Goal: Find specific page/section: Find specific page/section

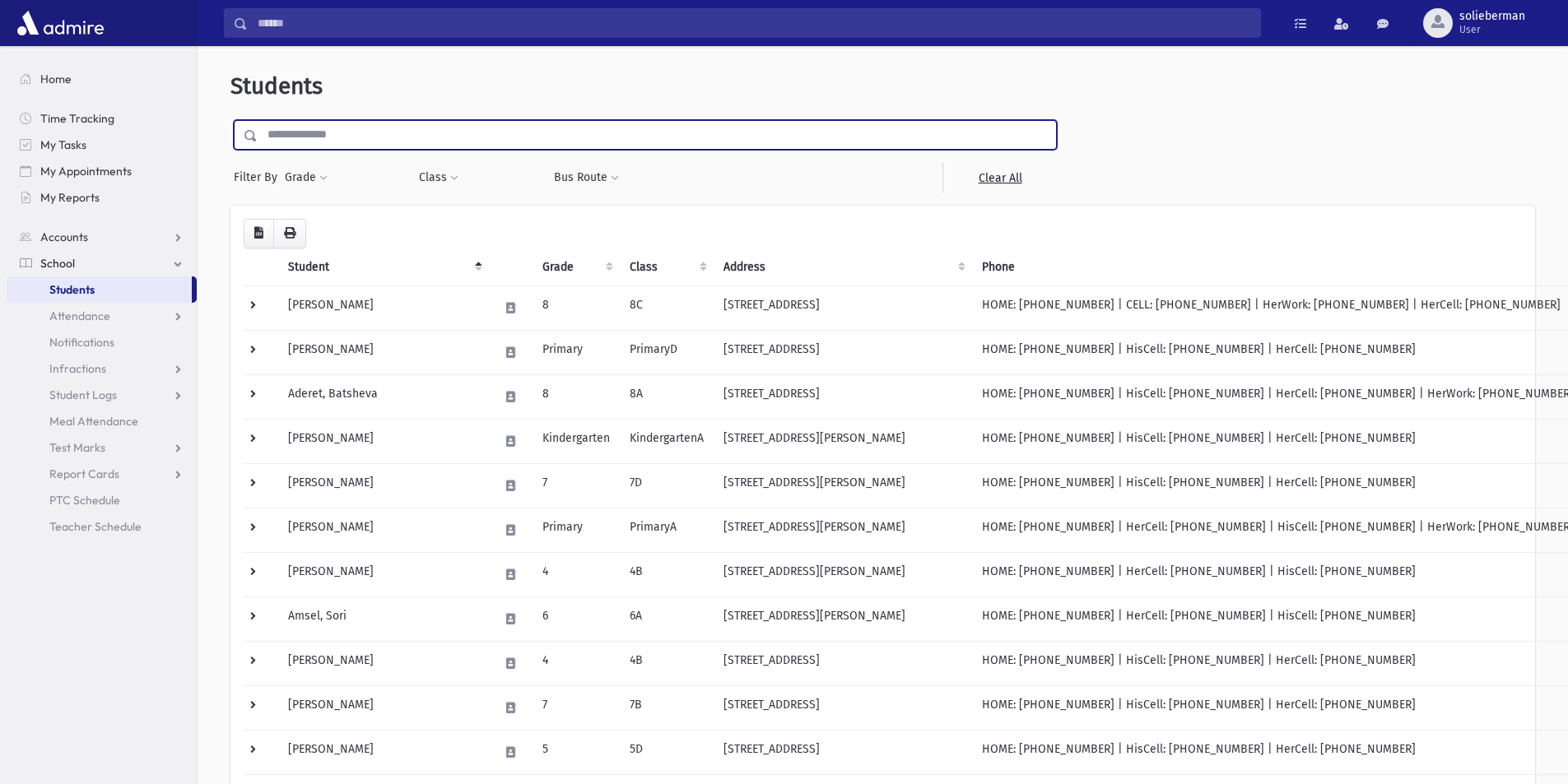
click at [640, 134] on input "text" at bounding box center [657, 135] width 798 height 30
type input "********"
click at [230, 120] on input "submit" at bounding box center [253, 131] width 46 height 23
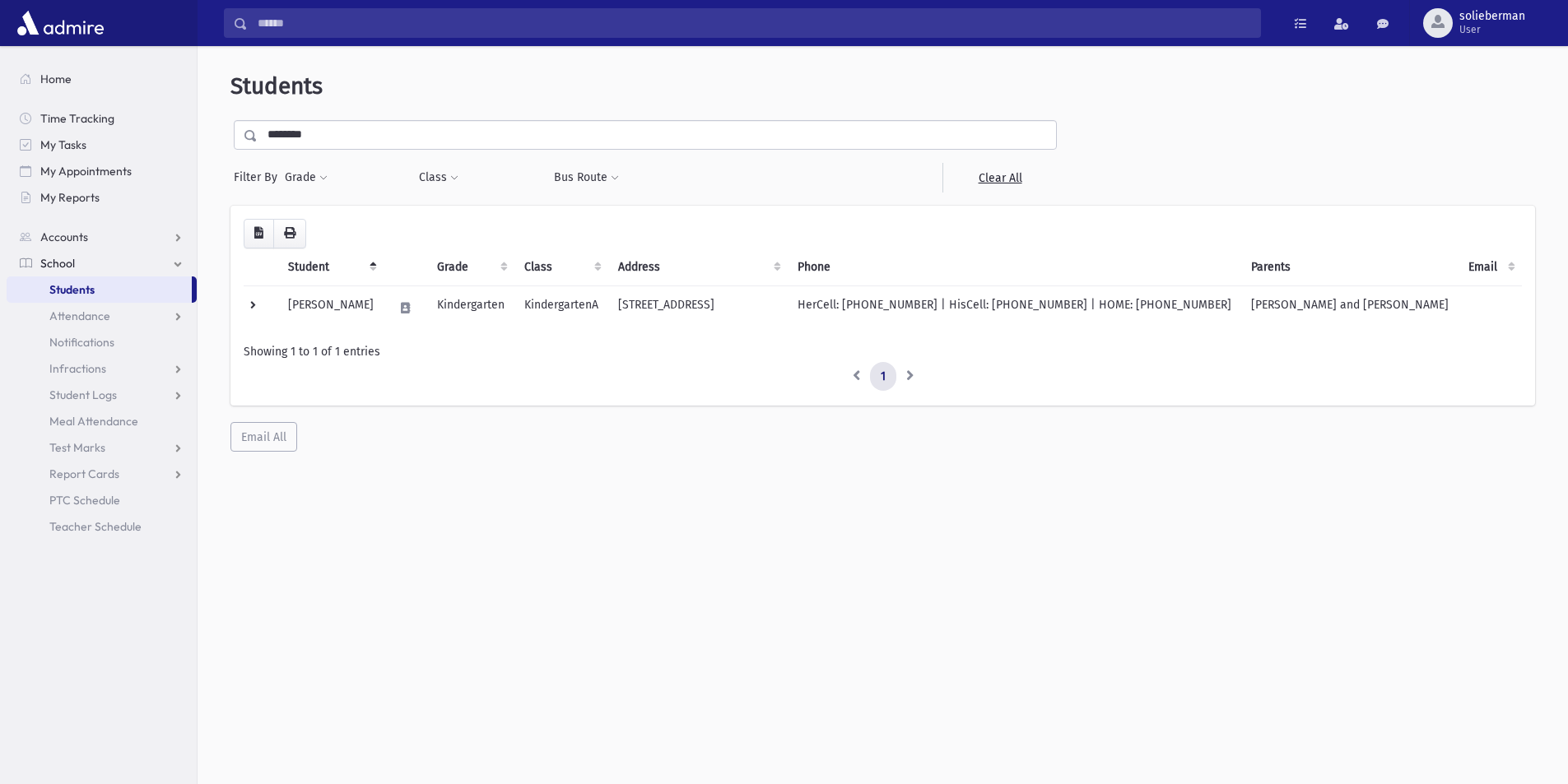
click at [93, 294] on span "Students" at bounding box center [72, 289] width 45 height 15
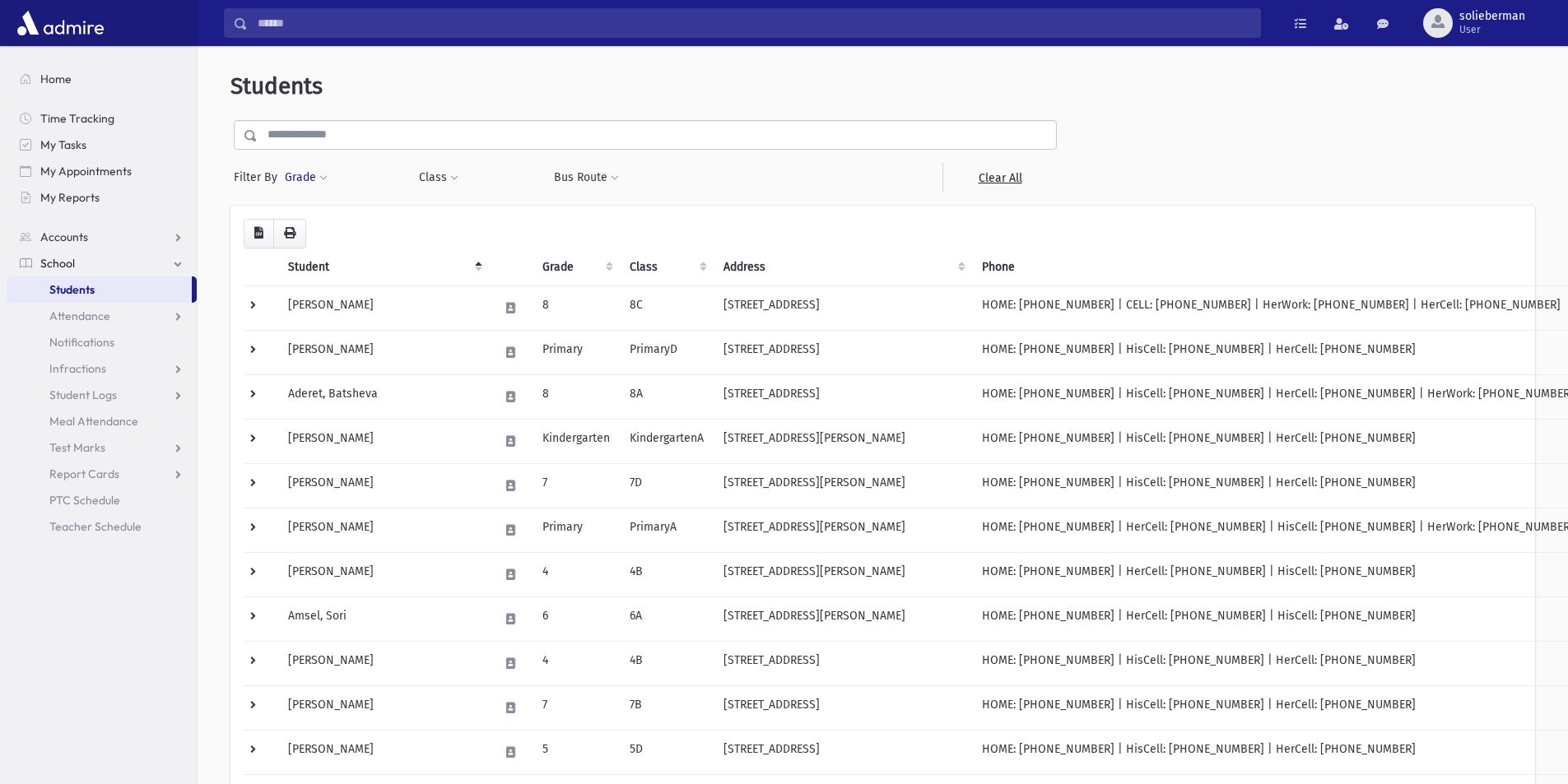
click at [310, 178] on button "Grade" at bounding box center [306, 178] width 44 height 30
click at [373, 229] on ul at bounding box center [379, 223] width 171 height 25
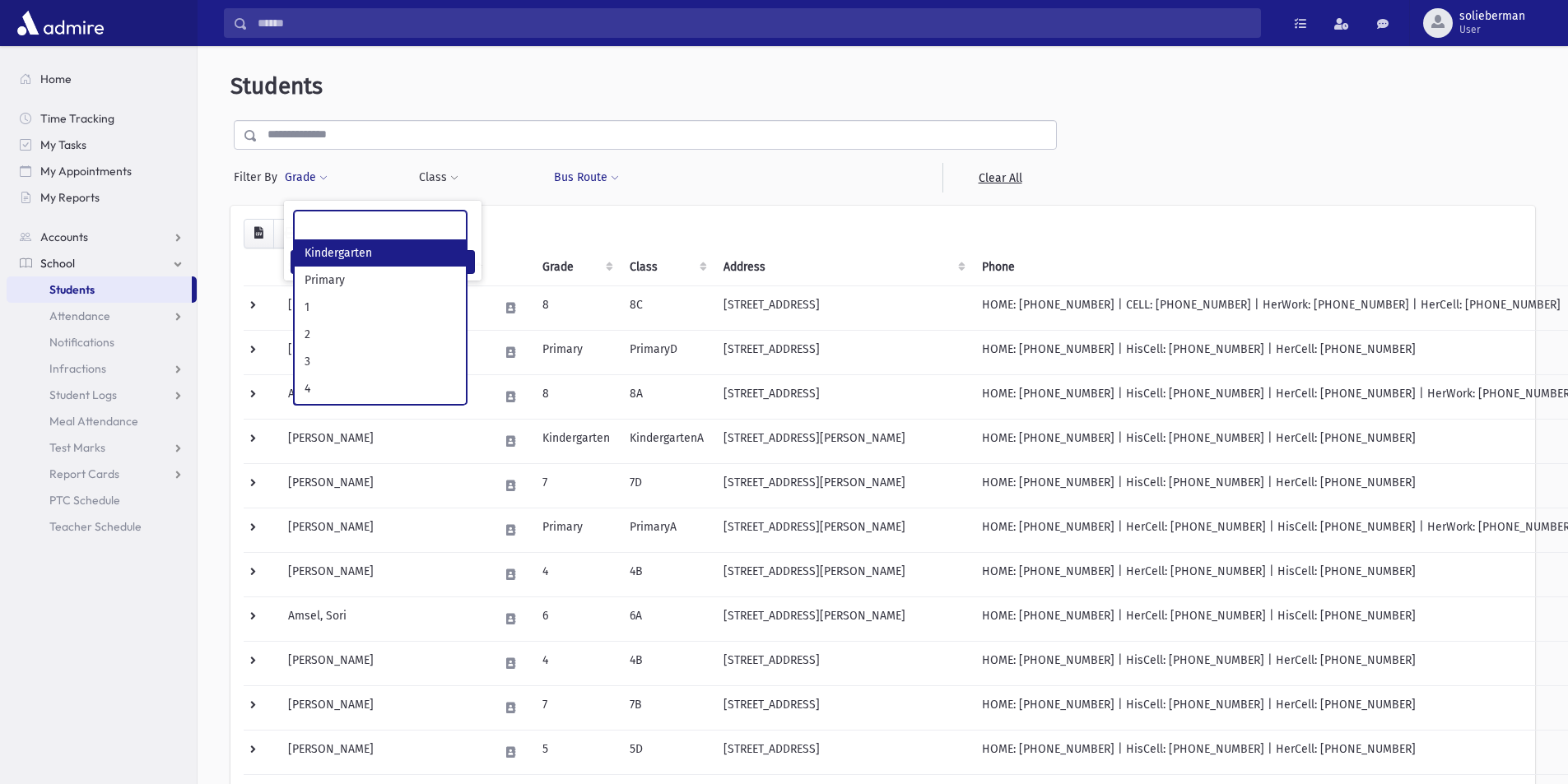
click at [603, 179] on button "Bus Route" at bounding box center [587, 178] width 67 height 30
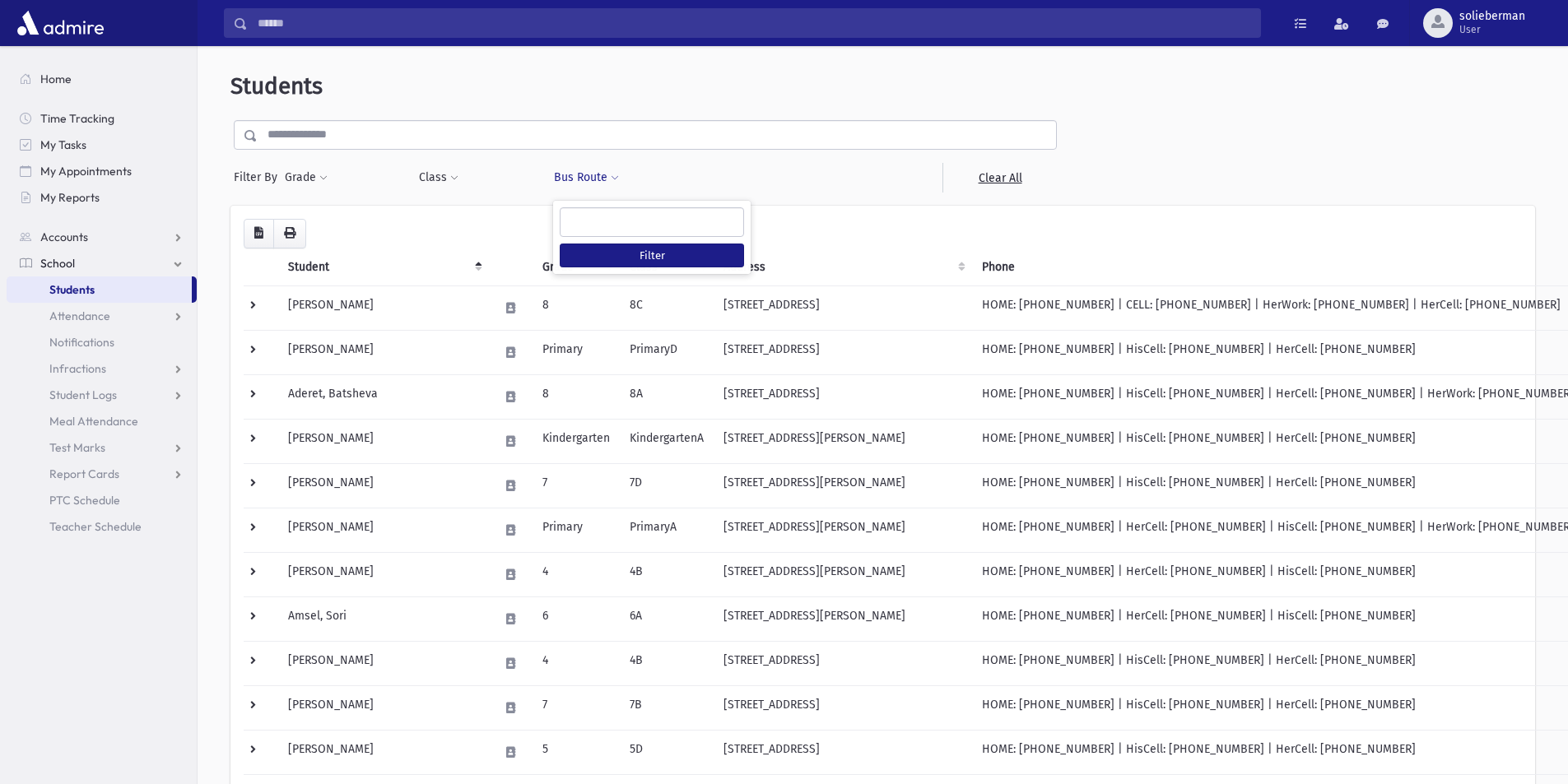
click at [603, 179] on button "Bus Route" at bounding box center [587, 178] width 67 height 30
click at [438, 173] on button "Class" at bounding box center [438, 178] width 41 height 30
click at [437, 171] on button "Class" at bounding box center [438, 178] width 41 height 30
click at [985, 183] on link "Clear All" at bounding box center [999, 178] width 115 height 30
